Goal: Transaction & Acquisition: Purchase product/service

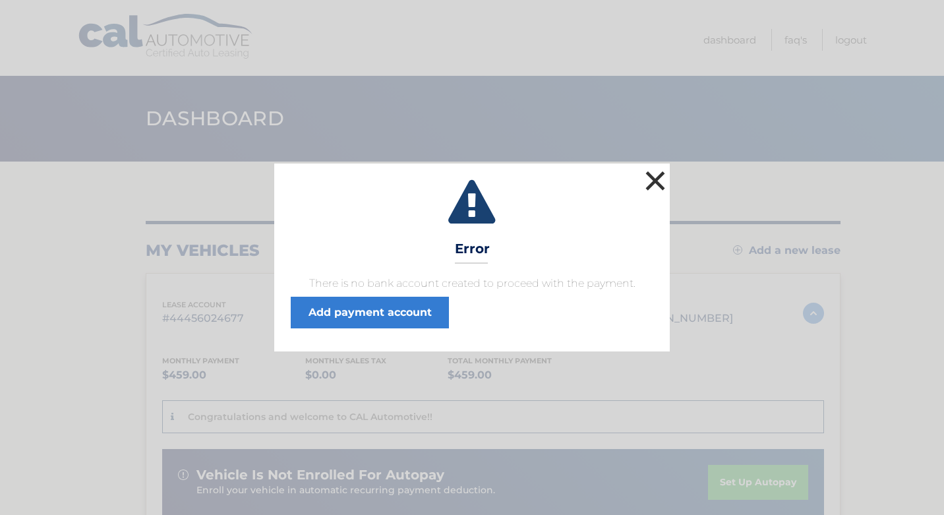
click at [660, 180] on button "×" at bounding box center [655, 180] width 26 height 26
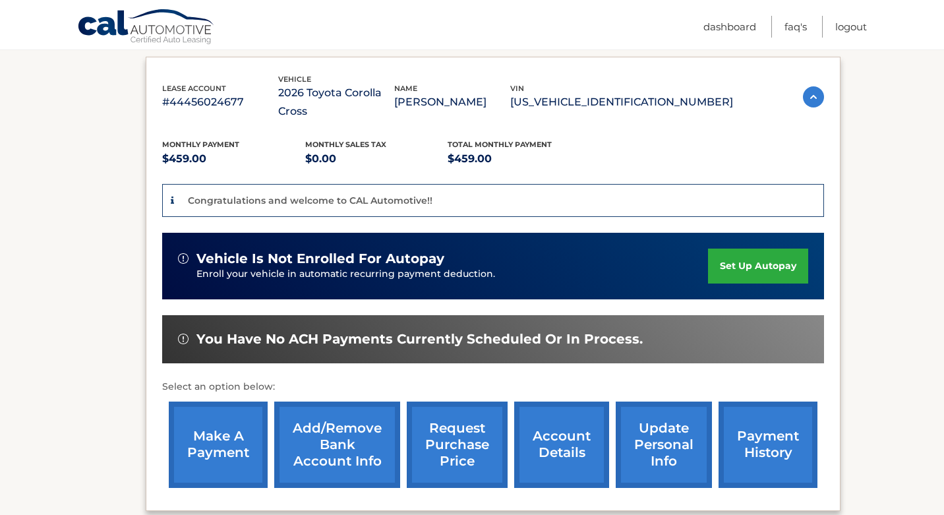
scroll to position [231, 0]
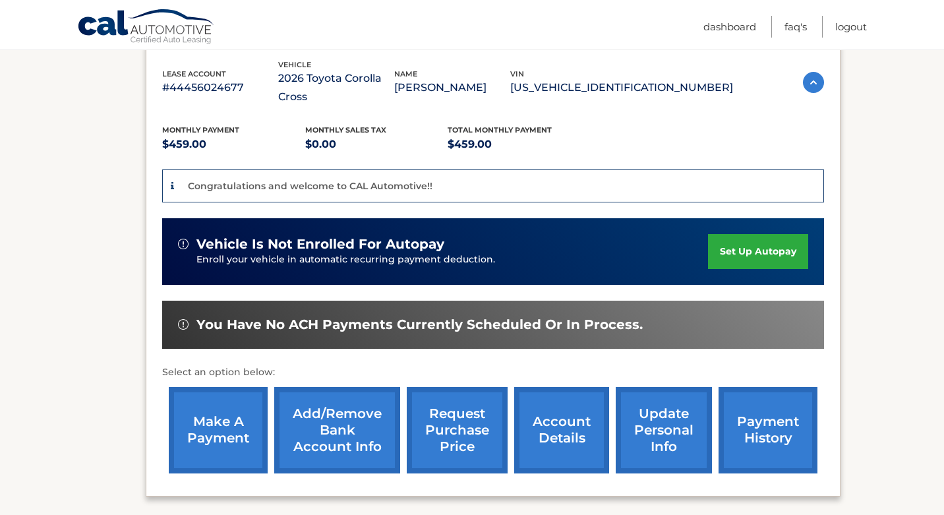
click at [237, 411] on link "make a payment" at bounding box center [218, 430] width 99 height 86
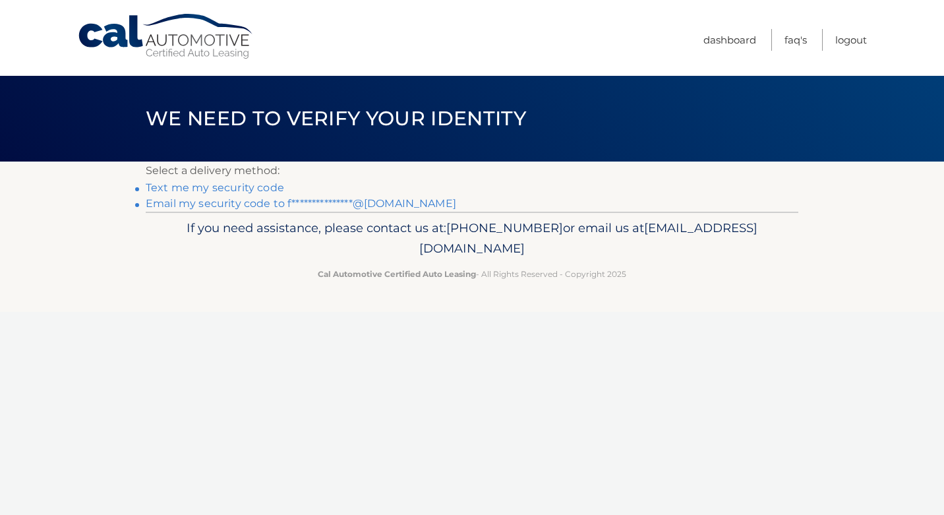
click at [257, 190] on link "Text me my security code" at bounding box center [215, 187] width 138 height 13
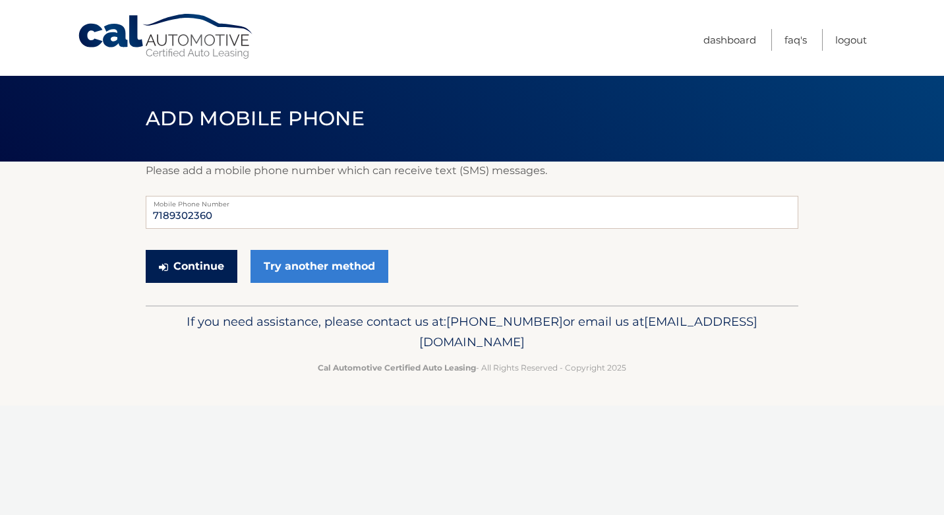
click at [213, 267] on button "Continue" at bounding box center [192, 266] width 92 height 33
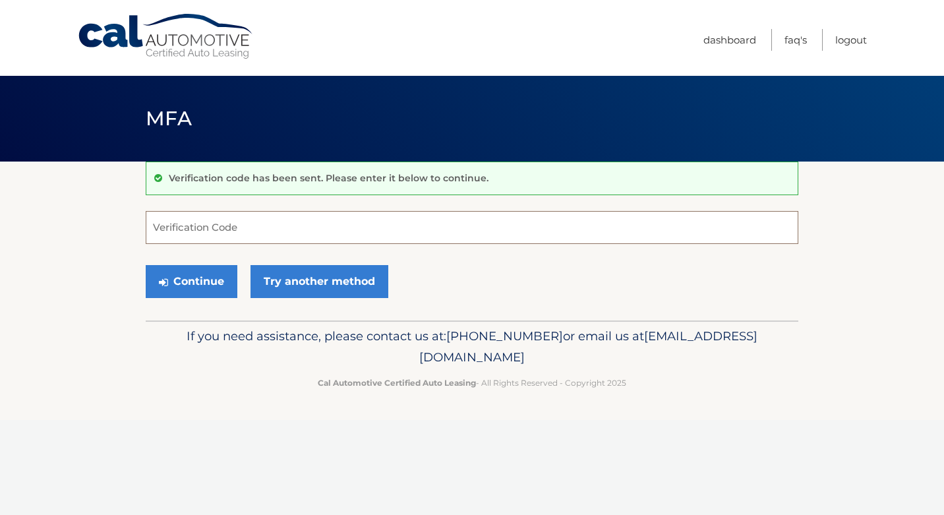
click at [231, 227] on input "Verification Code" at bounding box center [472, 227] width 652 height 33
type input "993626"
click at [200, 289] on button "Continue" at bounding box center [192, 281] width 92 height 33
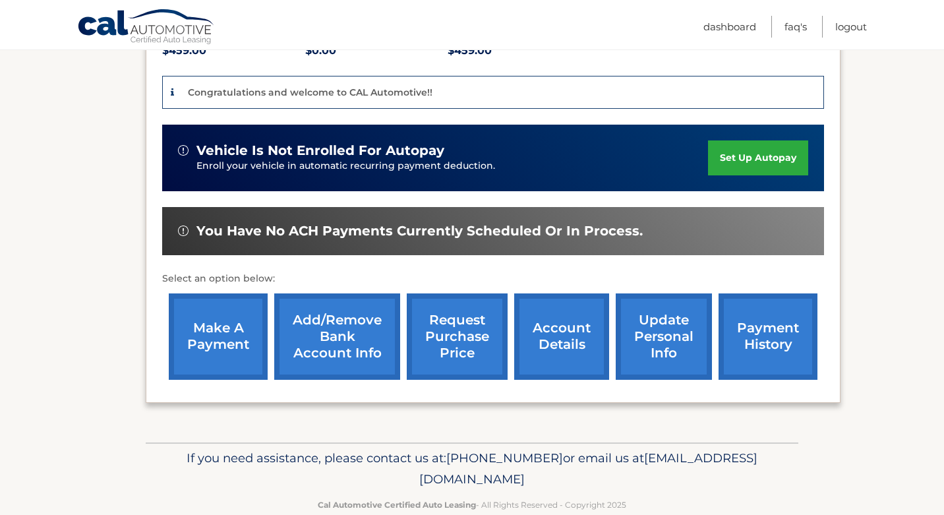
scroll to position [329, 0]
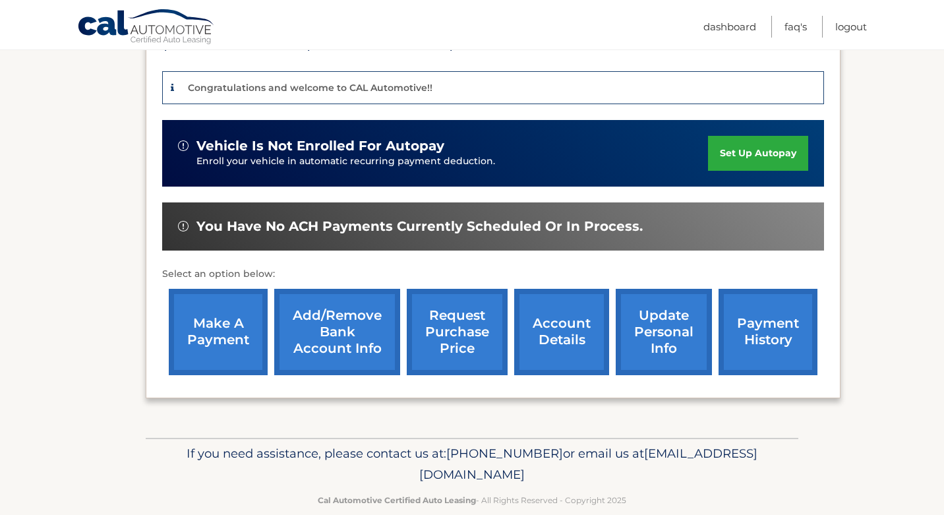
click at [226, 306] on link "make a payment" at bounding box center [218, 332] width 99 height 86
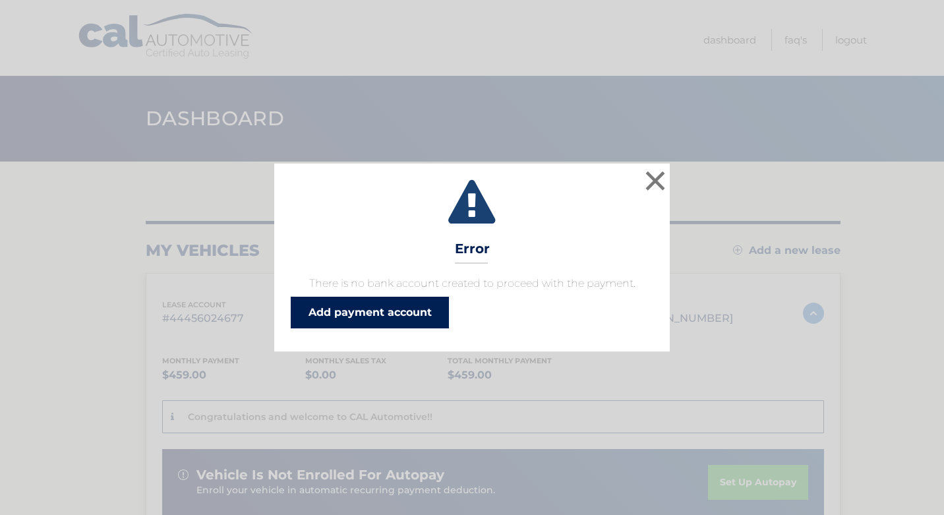
click at [391, 306] on link "Add payment account" at bounding box center [370, 313] width 158 height 32
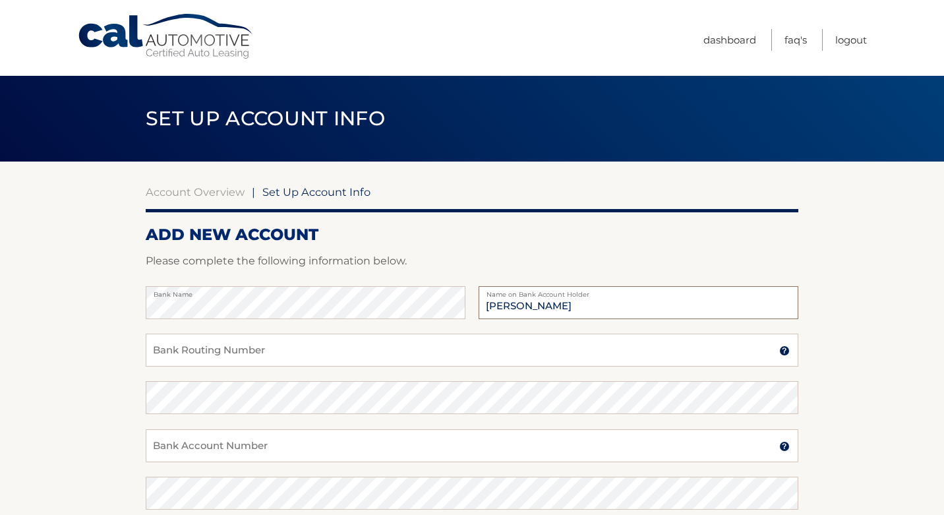
type input "[PERSON_NAME]"
click at [297, 352] on input "Bank Routing Number" at bounding box center [472, 349] width 652 height 33
type input "226078036"
click at [287, 450] on input "Bank Account Number" at bounding box center [472, 445] width 652 height 33
type input "1458618"
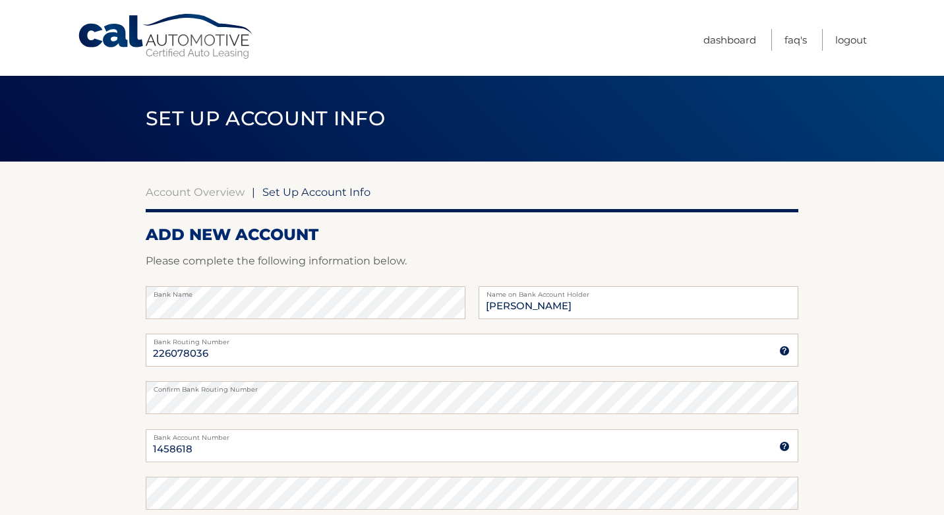
scroll to position [250, 0]
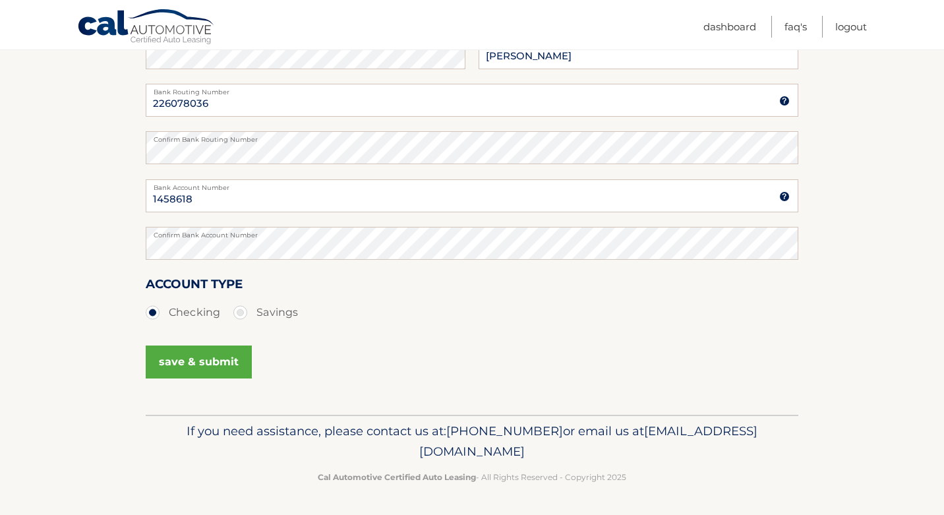
click at [179, 373] on button "save & submit" at bounding box center [199, 361] width 106 height 33
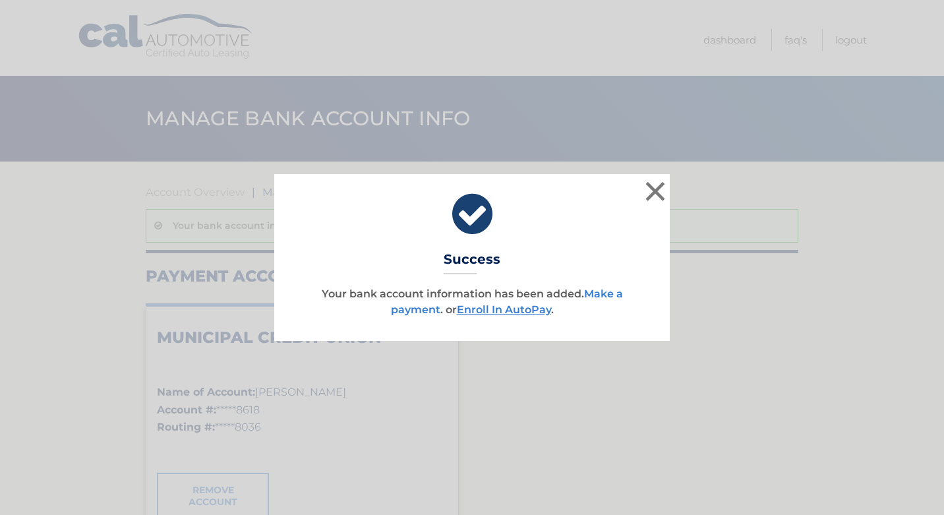
click at [422, 312] on link "Make a payment" at bounding box center [507, 301] width 232 height 28
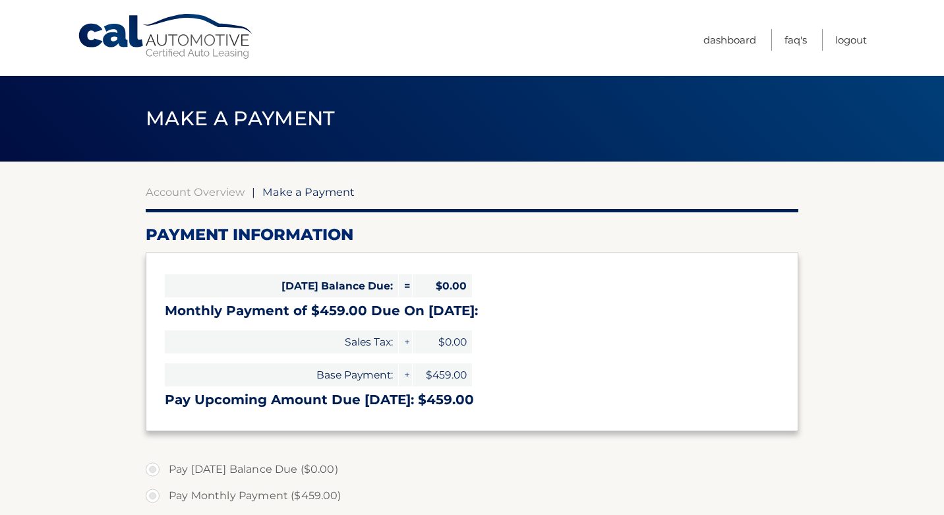
select select "MDNmZWM0ZmMtYjZiMC00MWE3LWFiNGMtMzIxZTMxM2Y5MTZl"
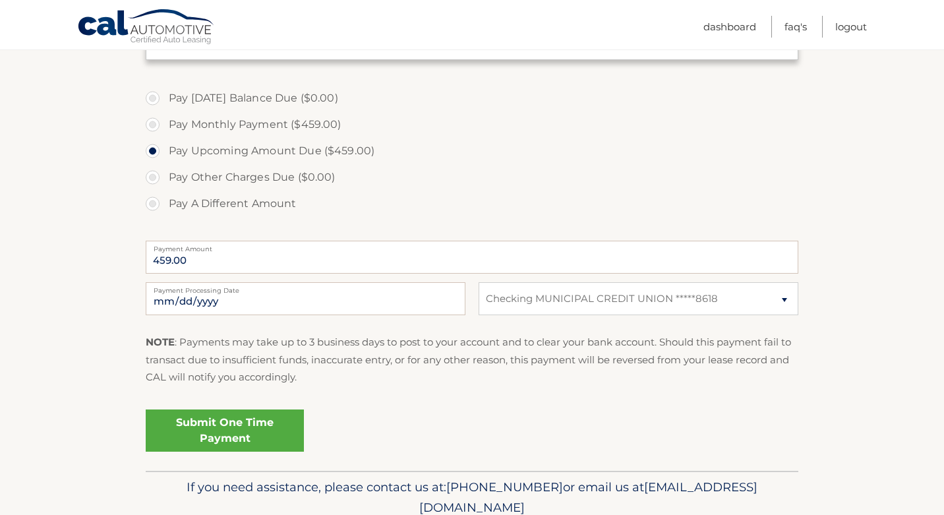
scroll to position [373, 0]
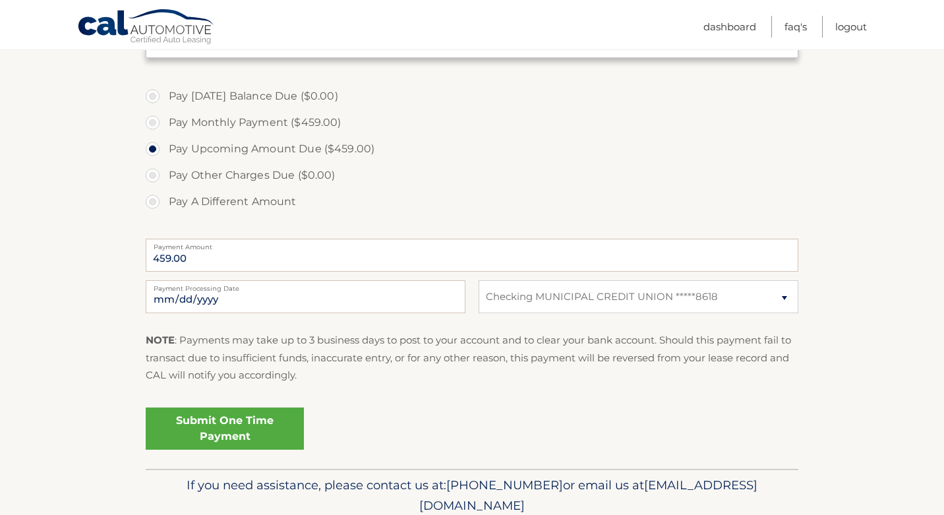
click at [267, 424] on link "Submit One Time Payment" at bounding box center [225, 428] width 158 height 42
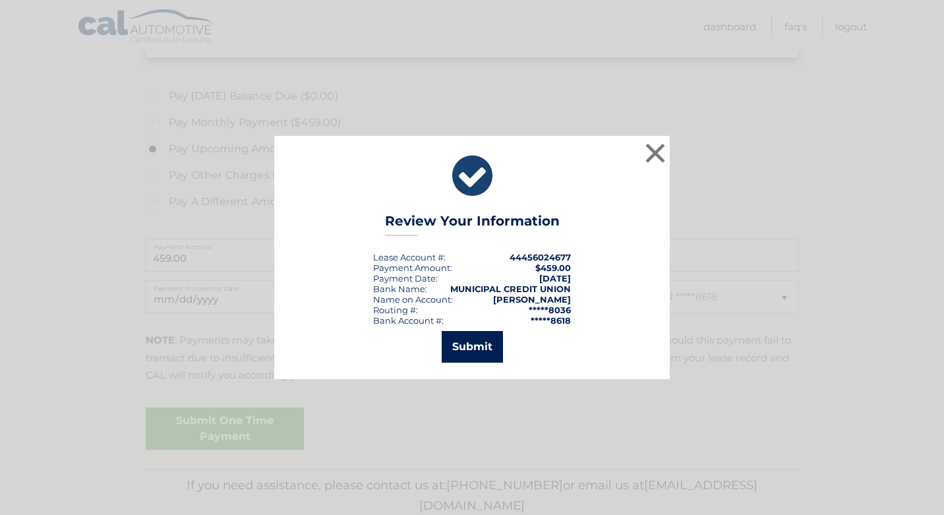
click at [484, 343] on button "Submit" at bounding box center [472, 347] width 61 height 32
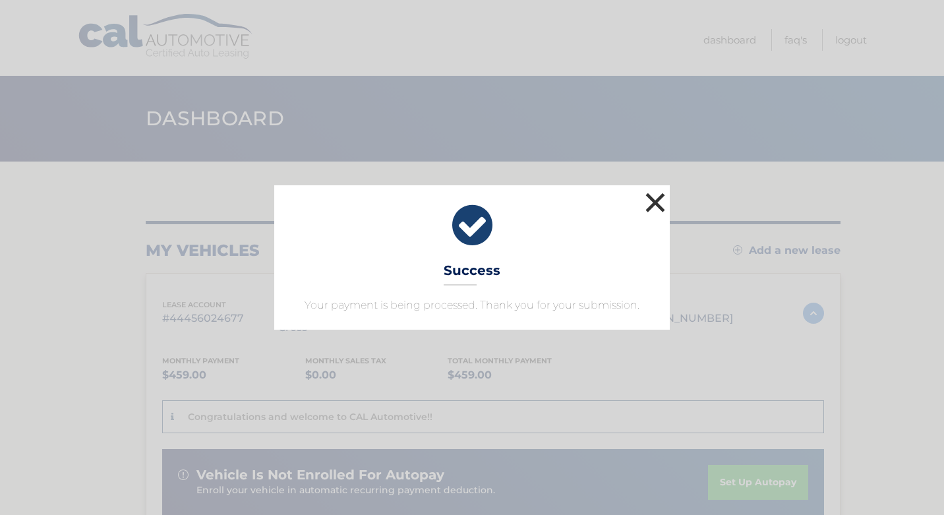
click at [654, 204] on button "×" at bounding box center [655, 202] width 26 height 26
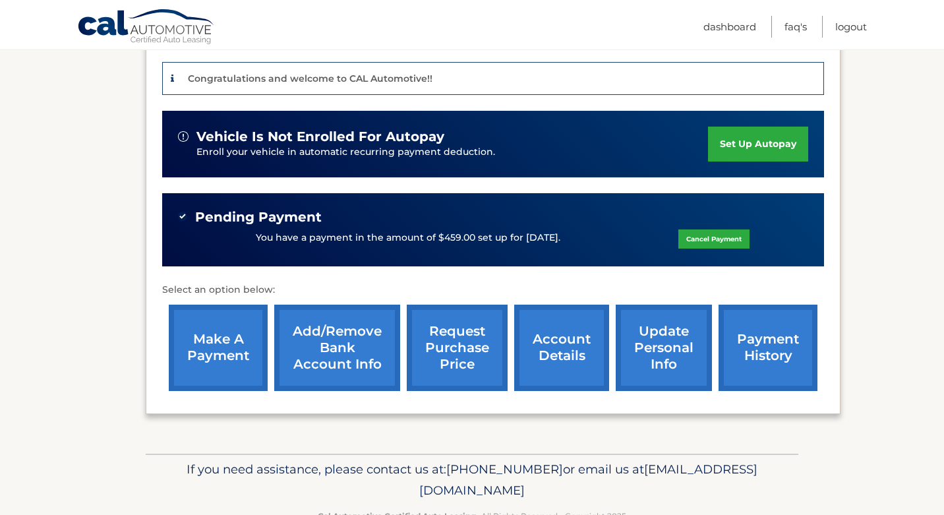
scroll to position [357, 0]
